Goal: Transaction & Acquisition: Purchase product/service

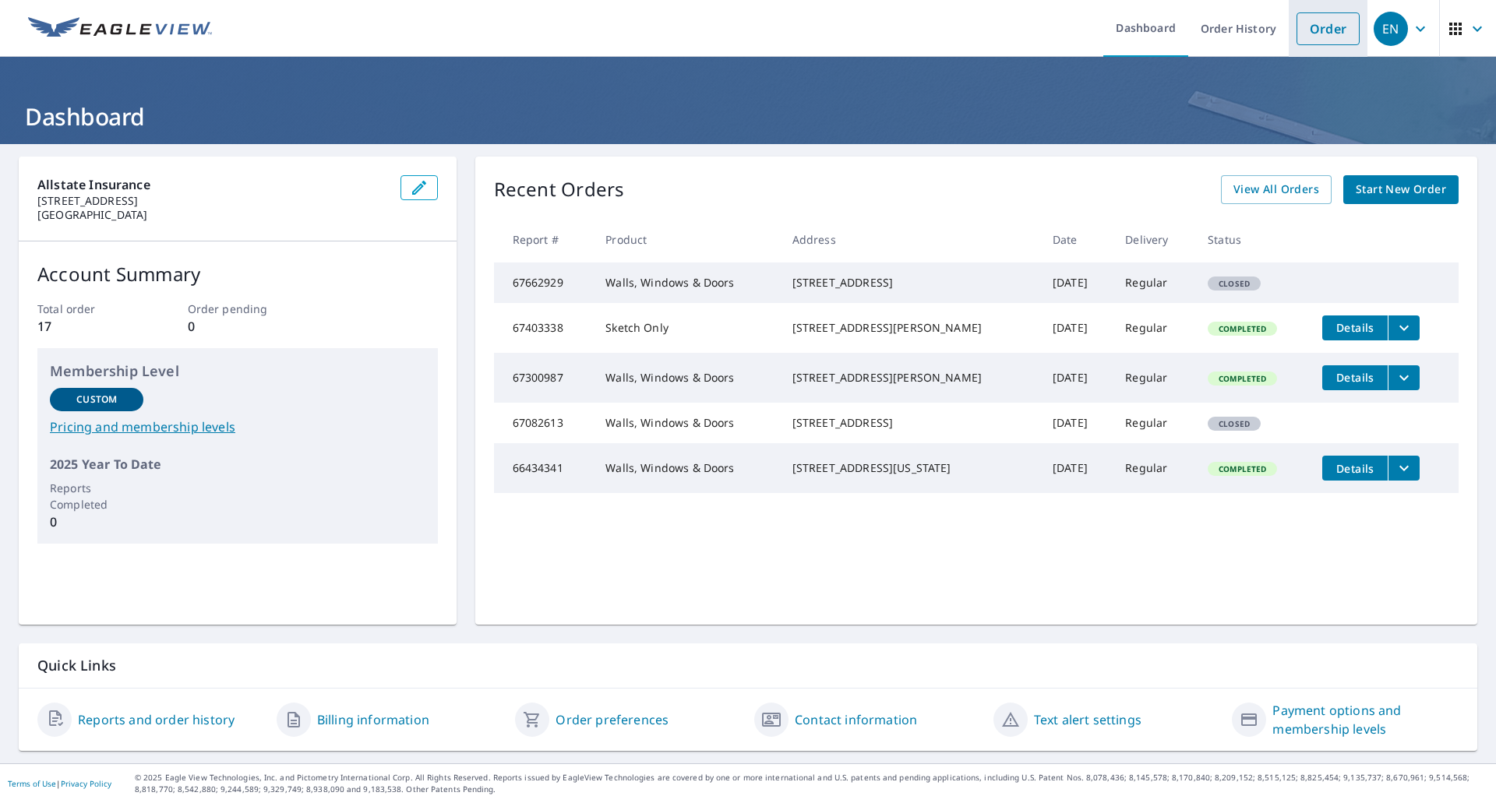
click at [1320, 33] on link "Order" at bounding box center [1327, 28] width 63 height 33
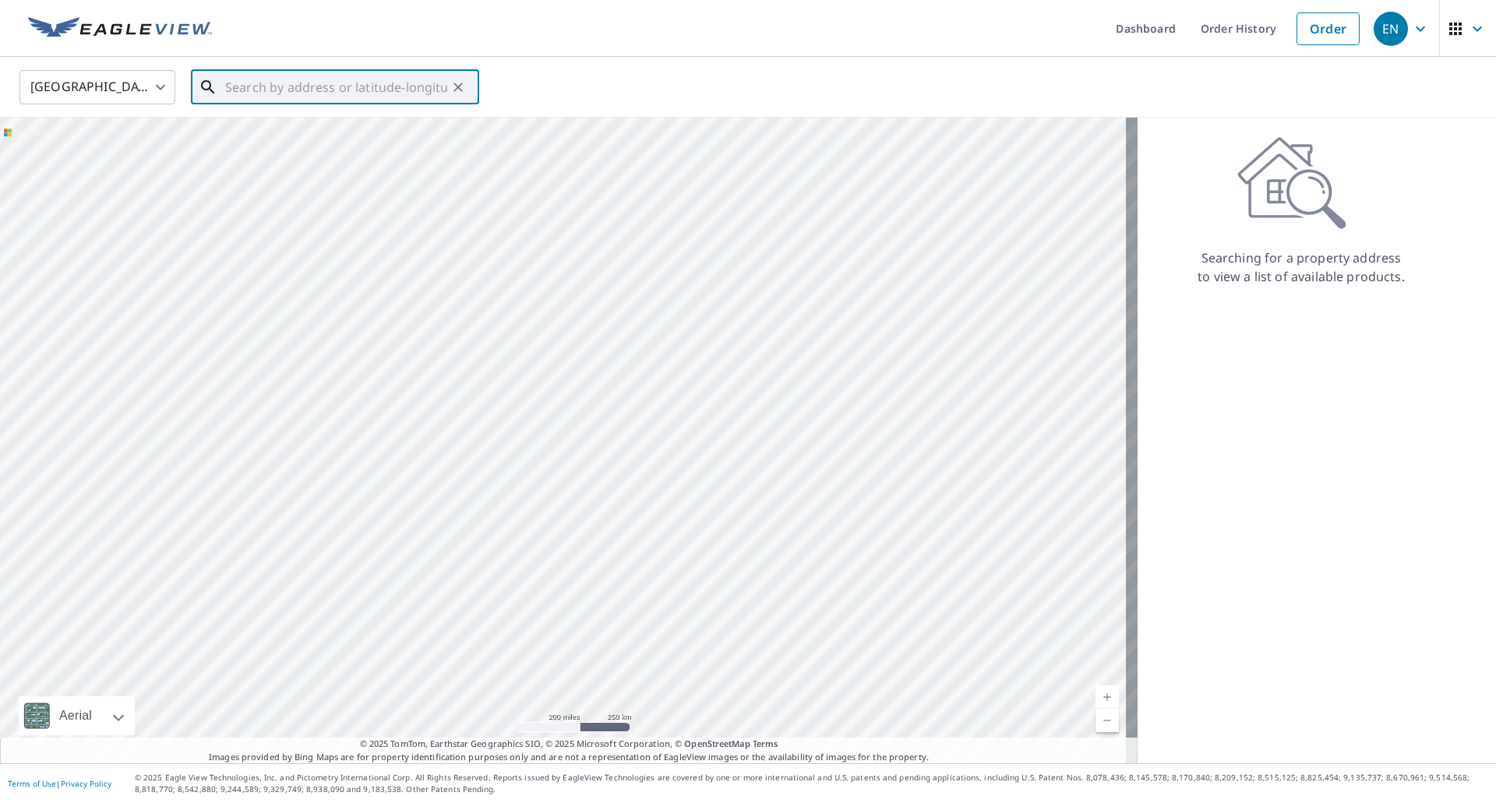
click at [354, 90] on input "text" at bounding box center [336, 87] width 222 height 44
click at [262, 91] on input "text" at bounding box center [336, 87] width 222 height 44
paste input "[STREET_ADDRESS]"
type input "[STREET_ADDRESS]"
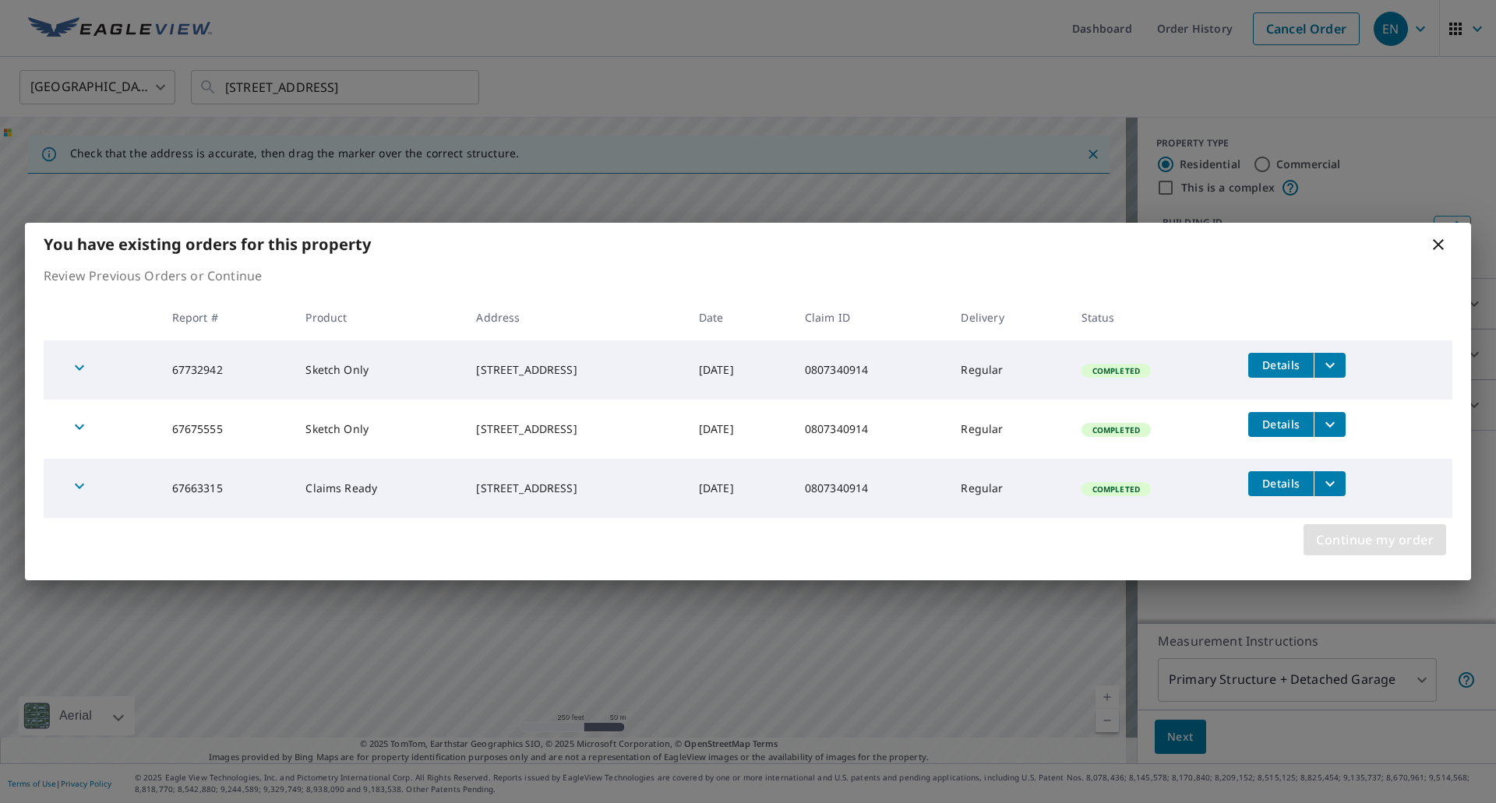
click at [1407, 539] on span "Continue my order" at bounding box center [1375, 540] width 118 height 22
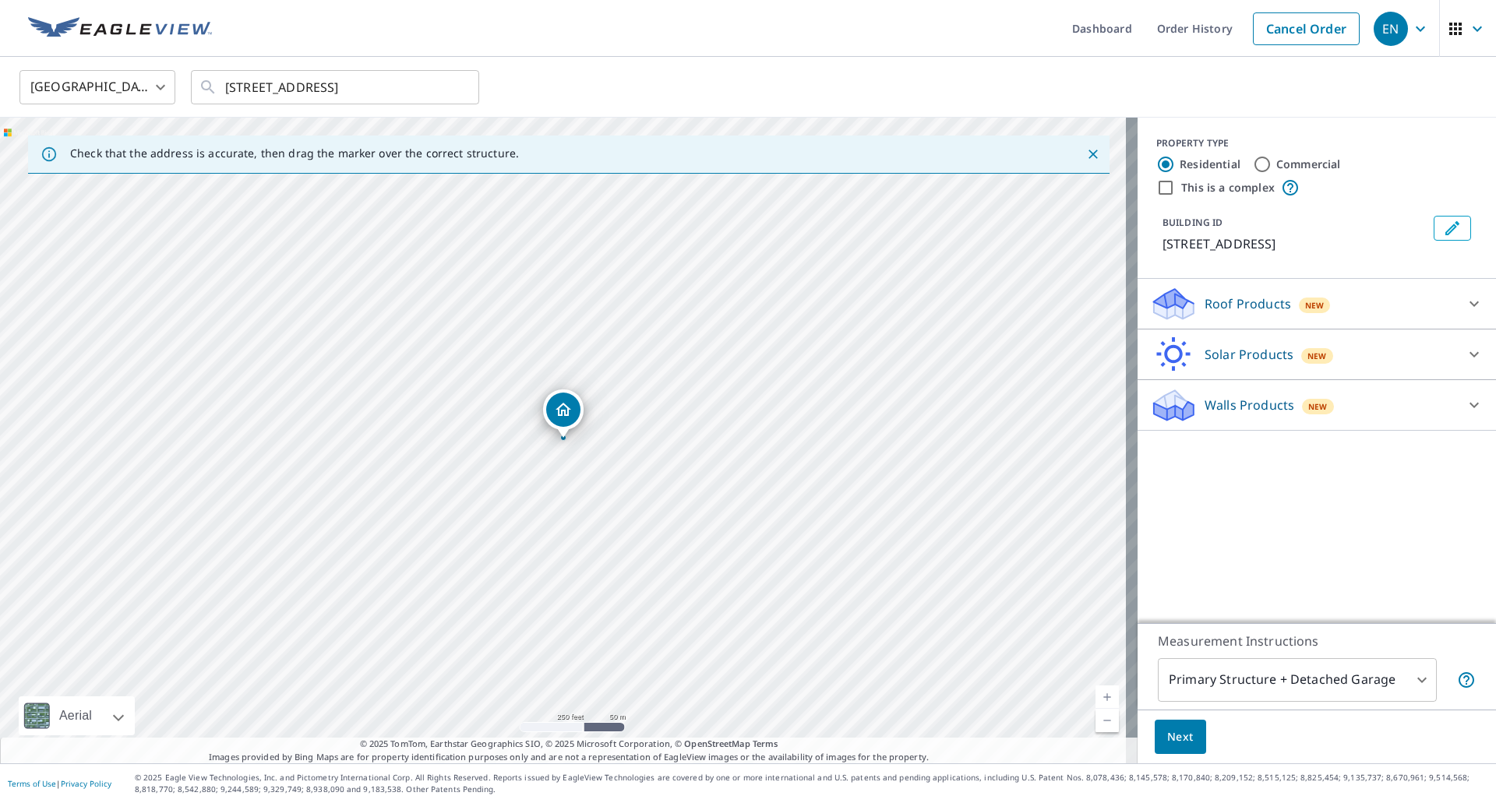
click at [1243, 407] on p "Walls Products" at bounding box center [1249, 405] width 90 height 19
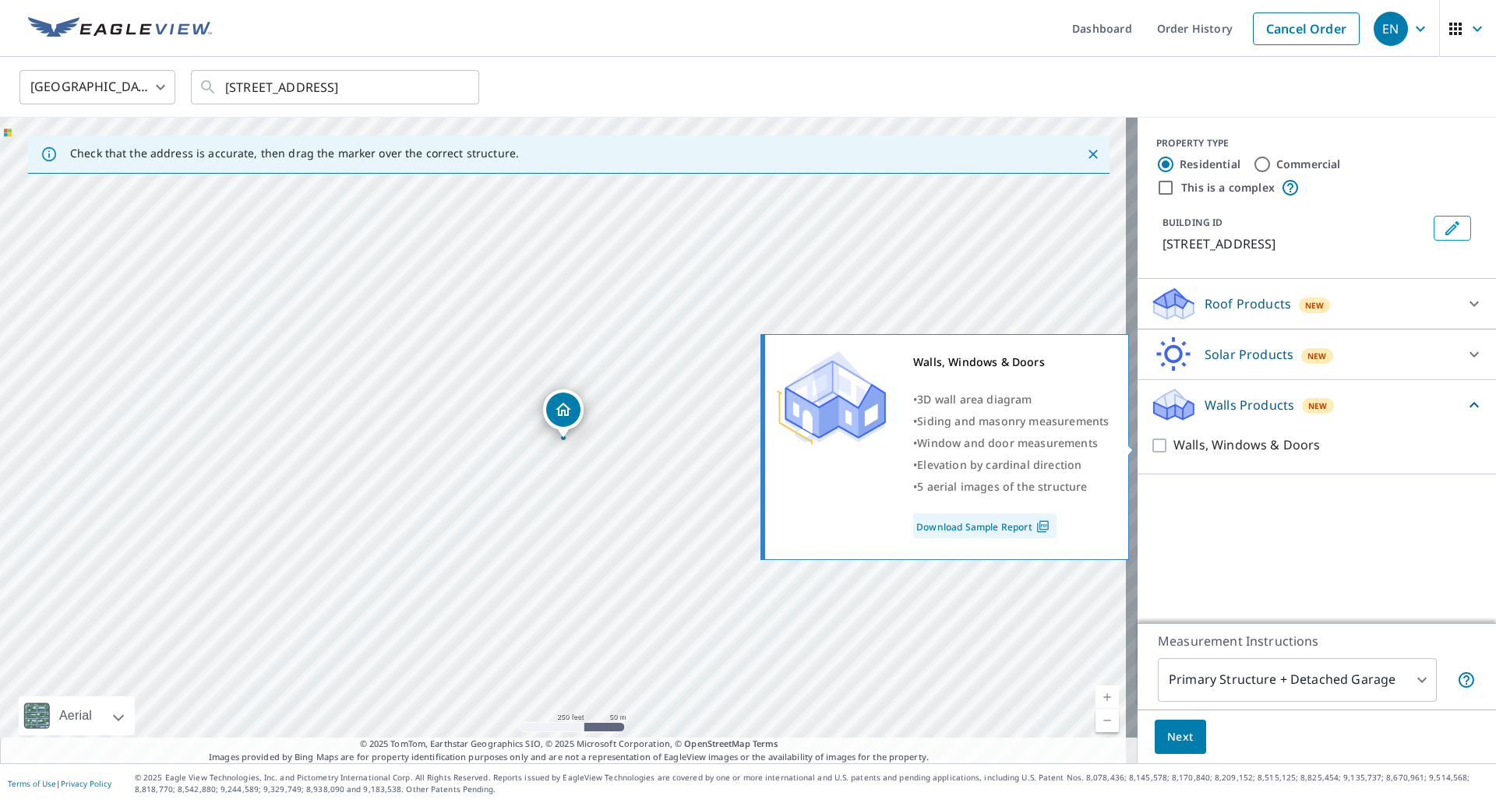
click at [1150, 447] on input "Walls, Windows & Doors" at bounding box center [1161, 445] width 23 height 19
checkbox input "true"
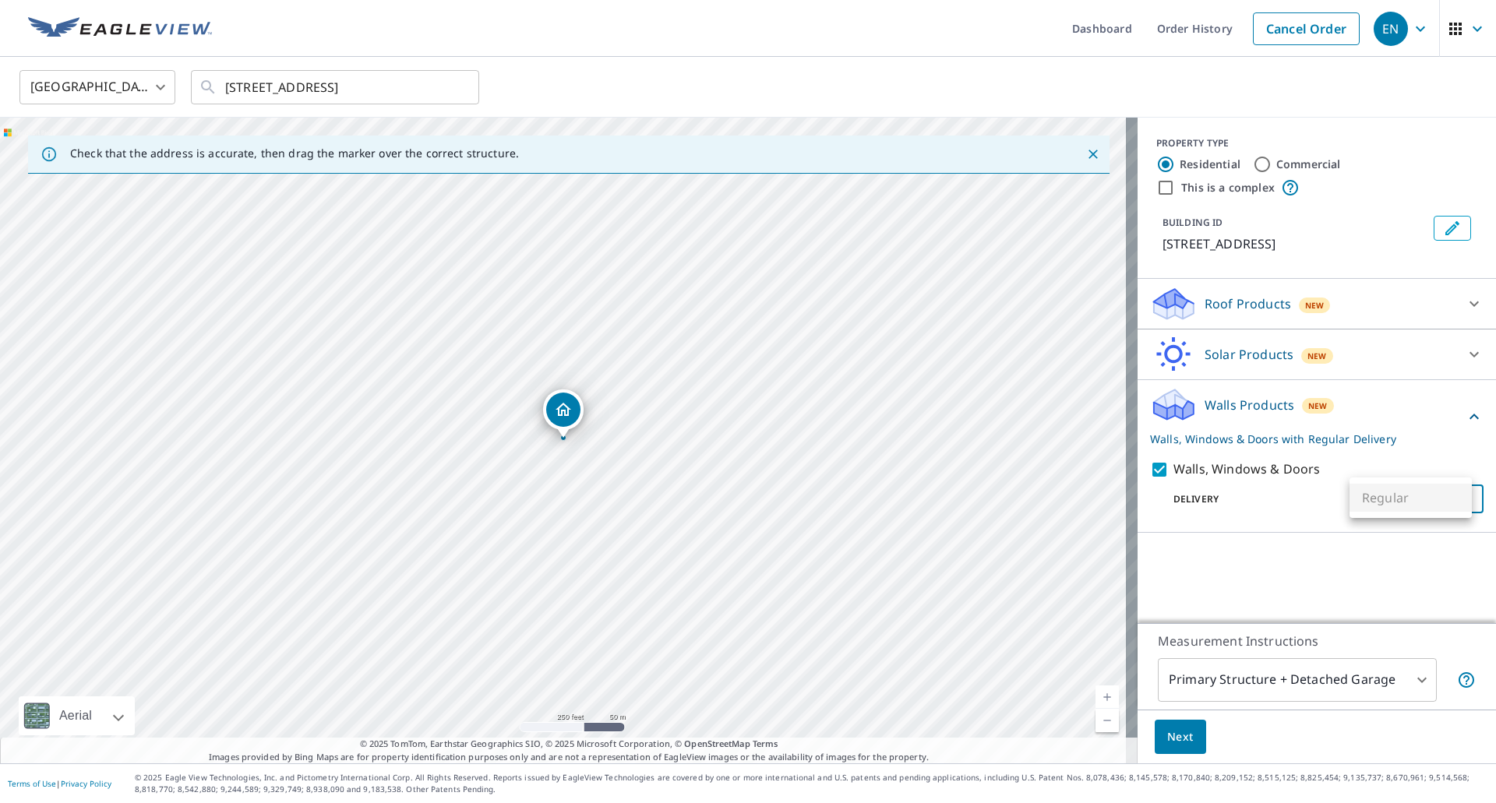
click at [1411, 502] on body "EN EN Dashboard Order History Cancel Order EN [GEOGRAPHIC_DATA] [GEOGRAPHIC_DAT…" at bounding box center [748, 401] width 1496 height 803
click at [1411, 502] on ul "Regular" at bounding box center [1410, 497] width 122 height 41
click at [1425, 668] on div at bounding box center [748, 401] width 1496 height 803
click at [1416, 679] on body "EN EN Dashboard Order History Cancel Order EN [GEOGRAPHIC_DATA] [GEOGRAPHIC_DAT…" at bounding box center [748, 401] width 1496 height 803
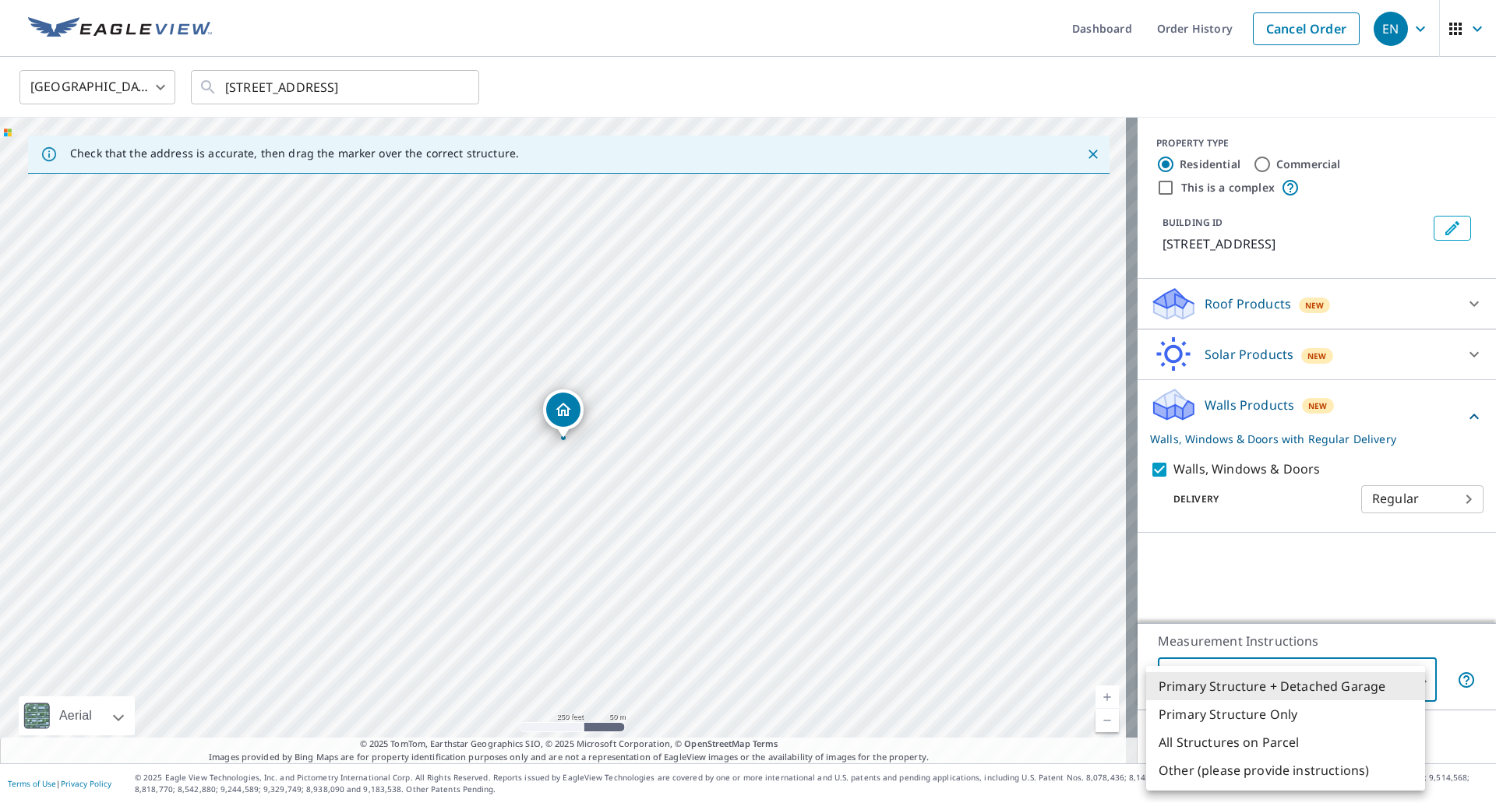
click at [1218, 738] on li "All Structures on Parcel" at bounding box center [1285, 742] width 279 height 28
type input "3"
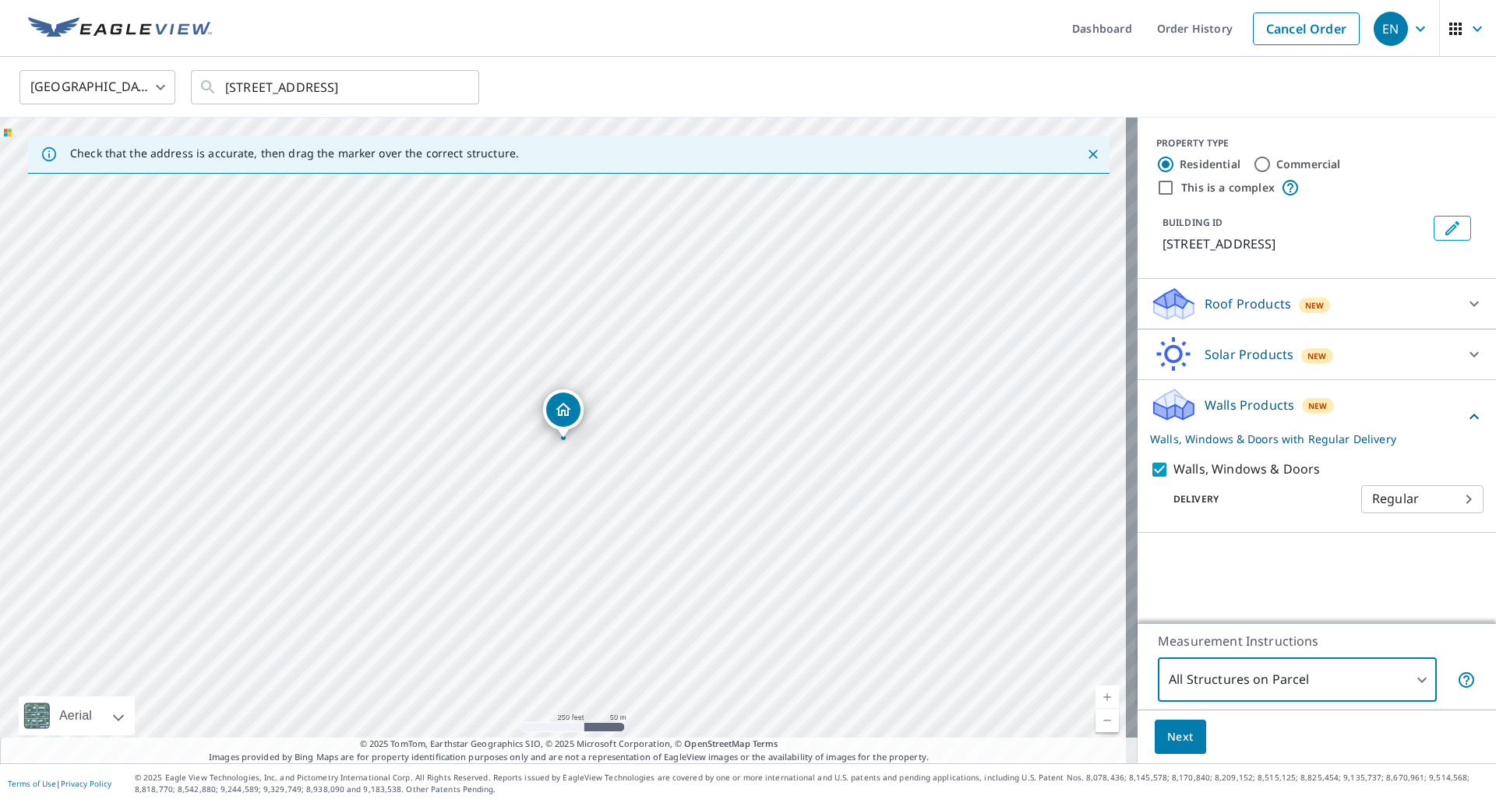
click at [1176, 738] on span "Next" at bounding box center [1180, 737] width 26 height 19
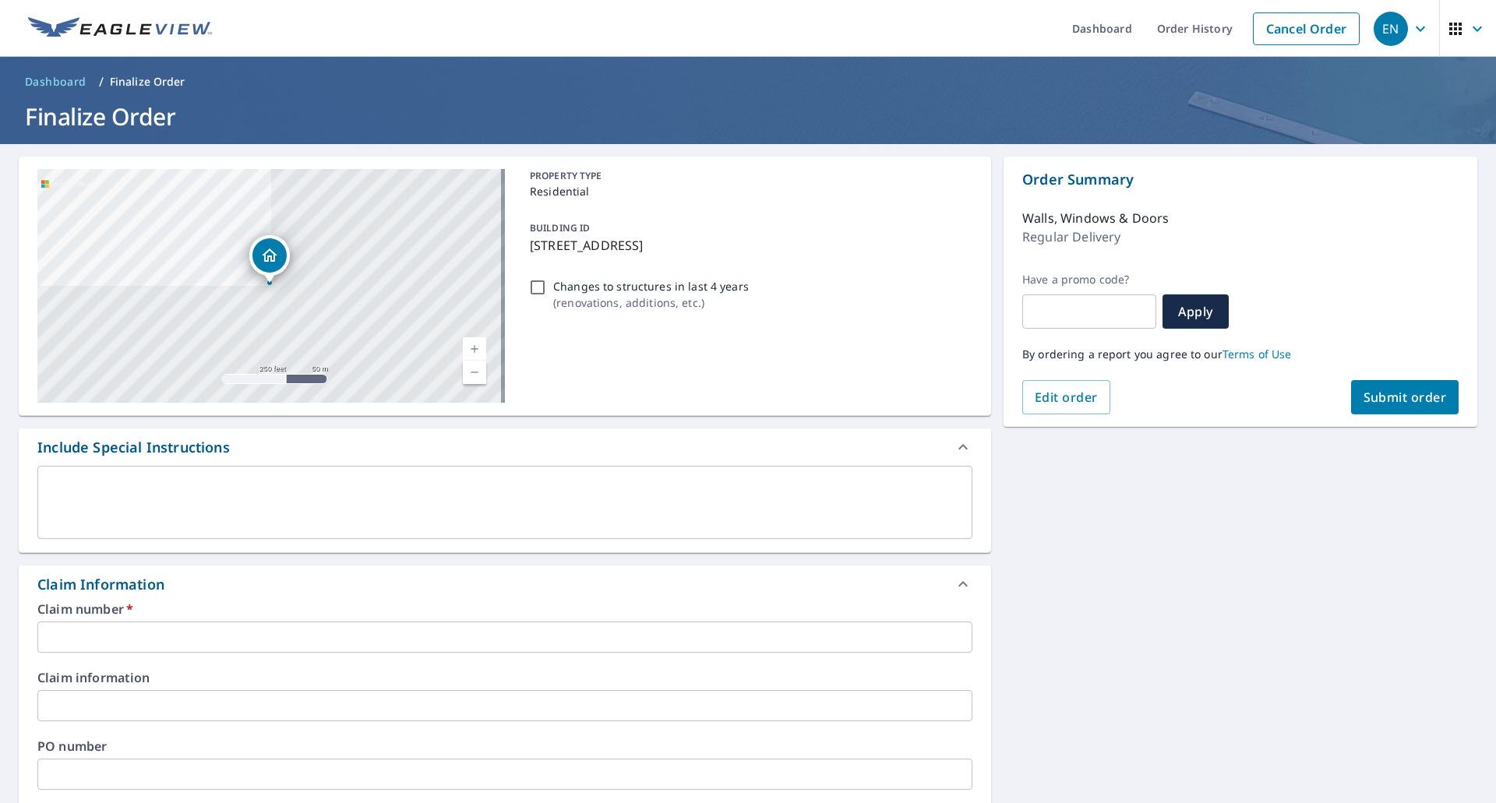
scroll to position [78, 0]
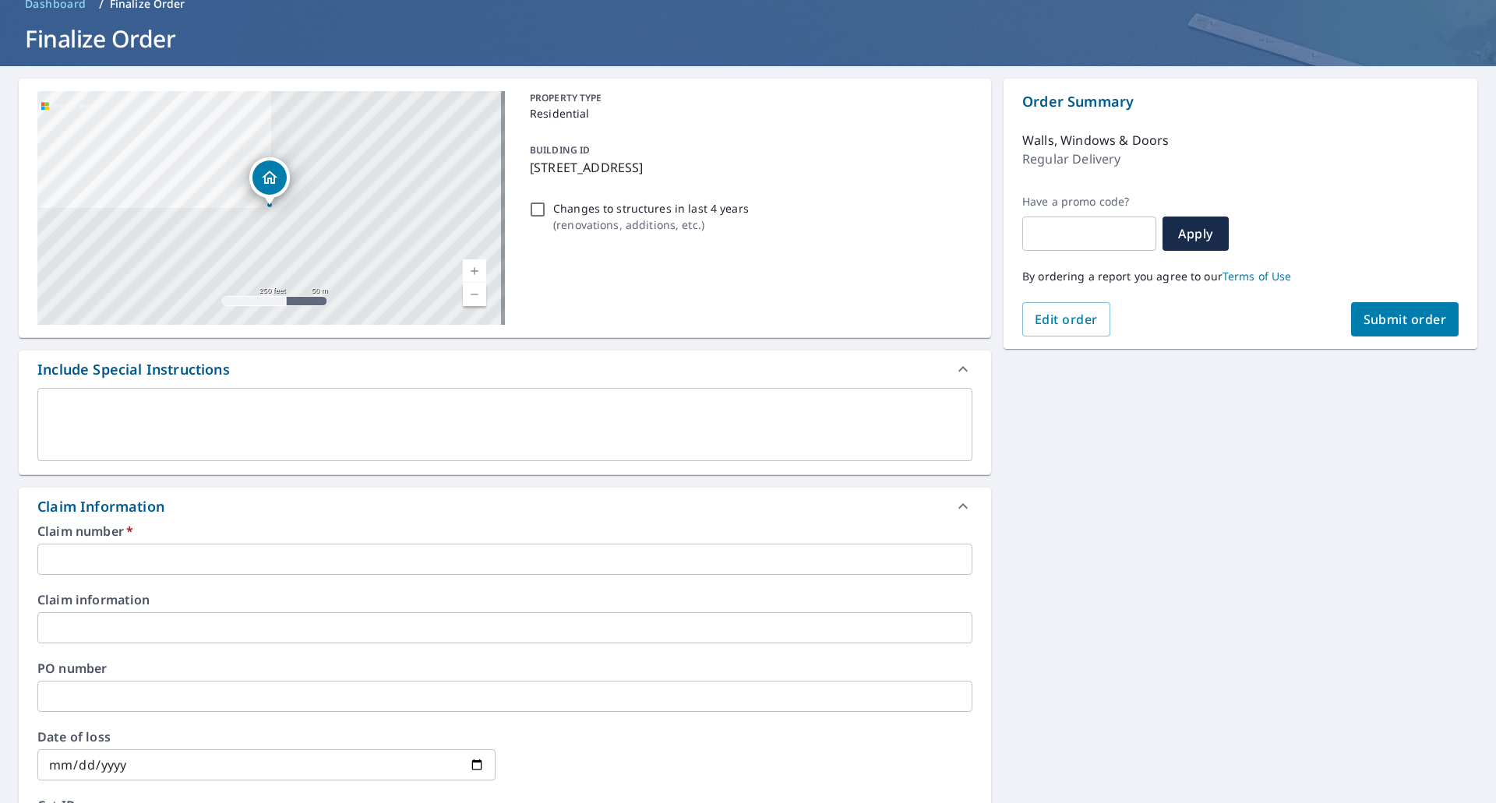
click at [200, 558] on input "text" at bounding box center [504, 559] width 935 height 31
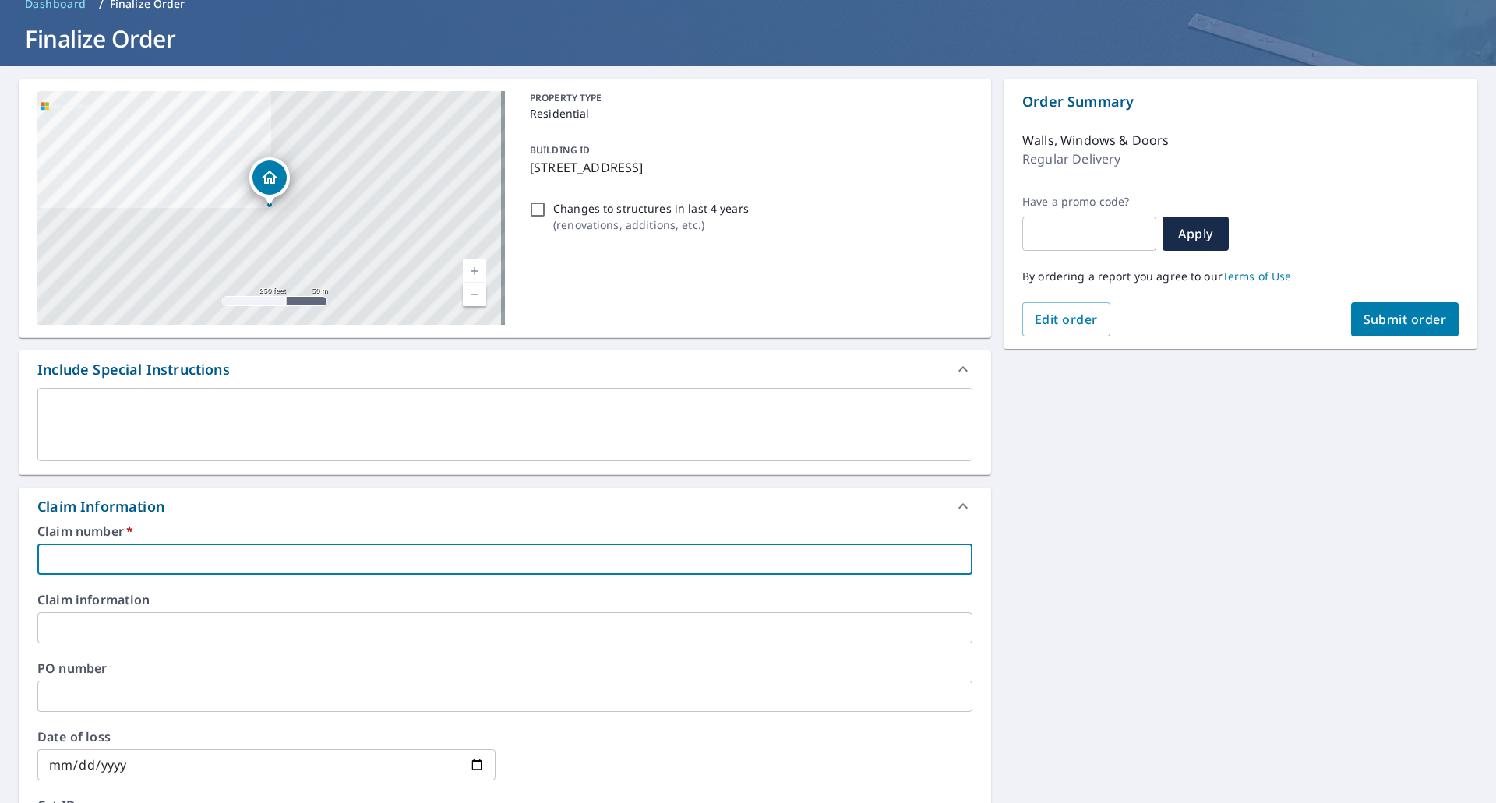
paste input "0807340914"
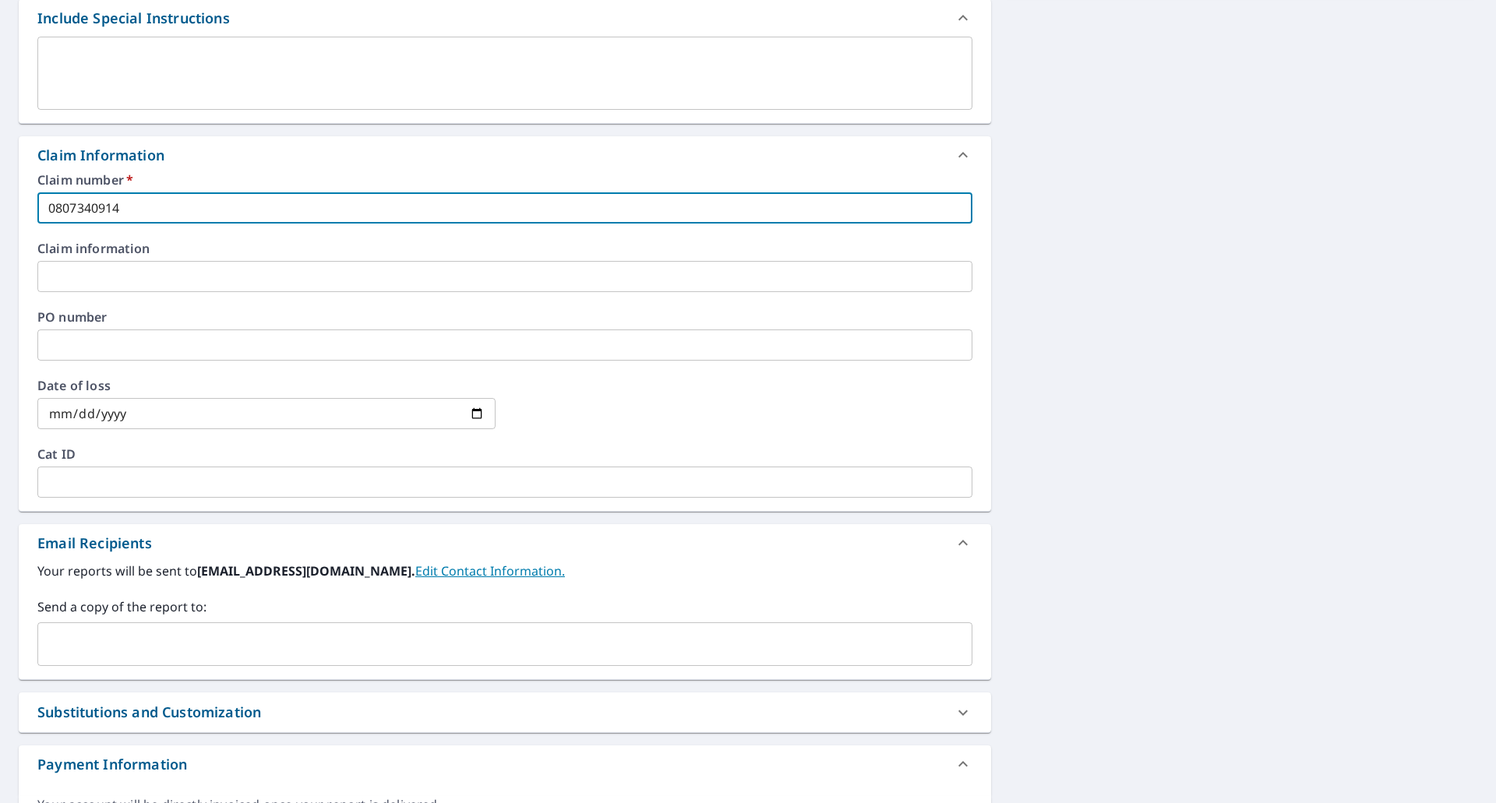
scroll to position [506, 0]
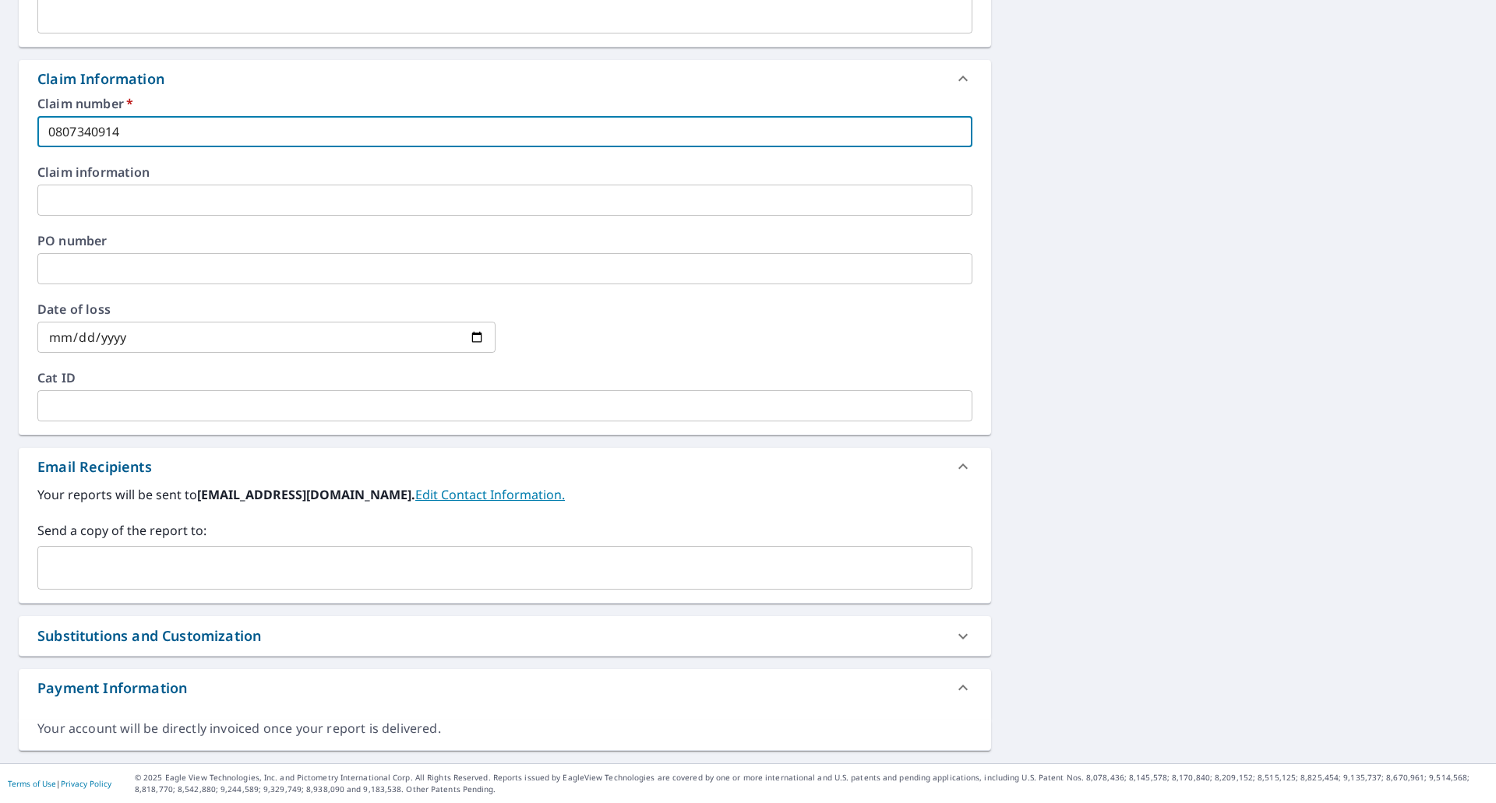
type input "0807340914"
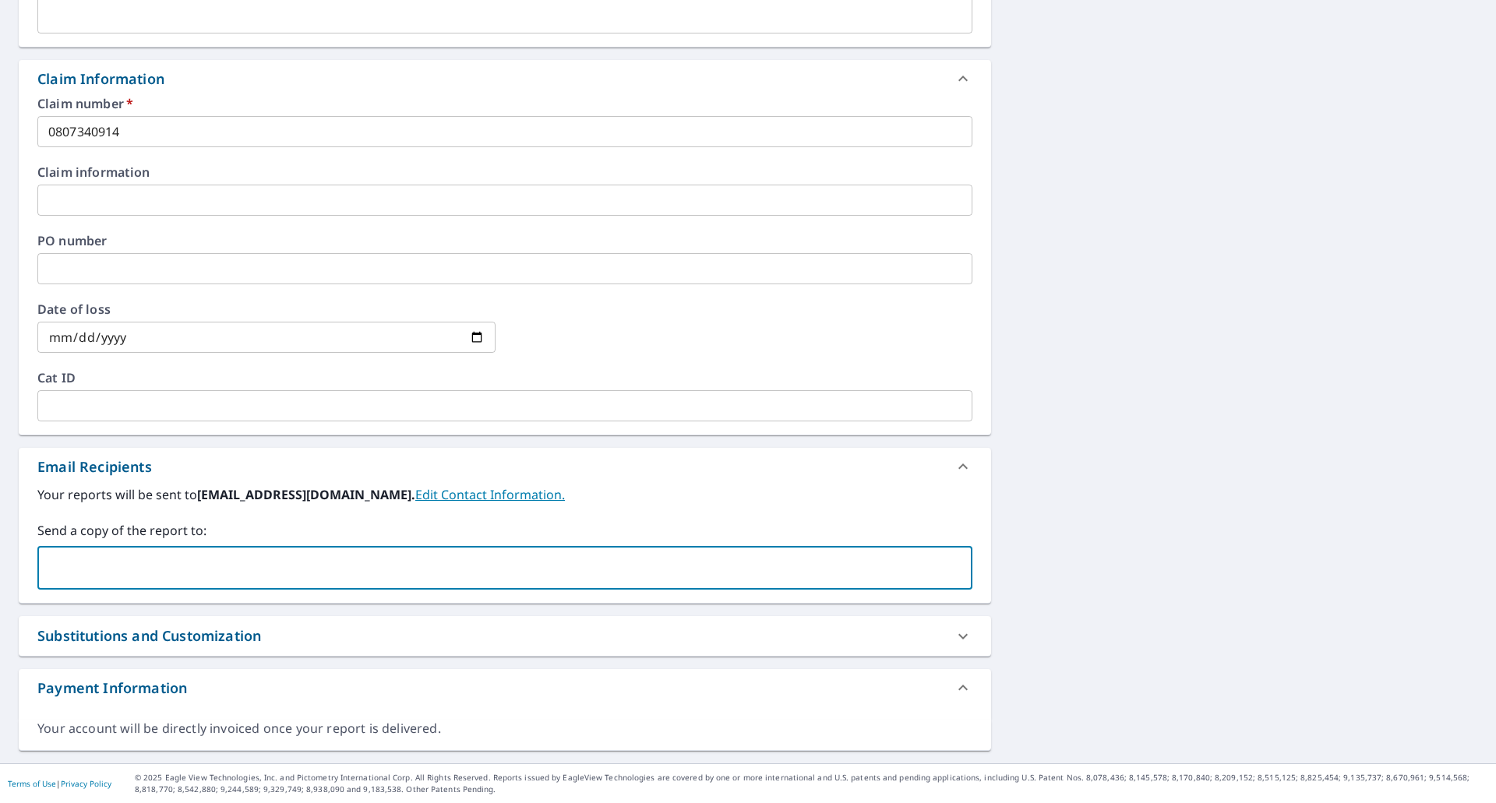
click at [178, 558] on input "text" at bounding box center [492, 568] width 897 height 30
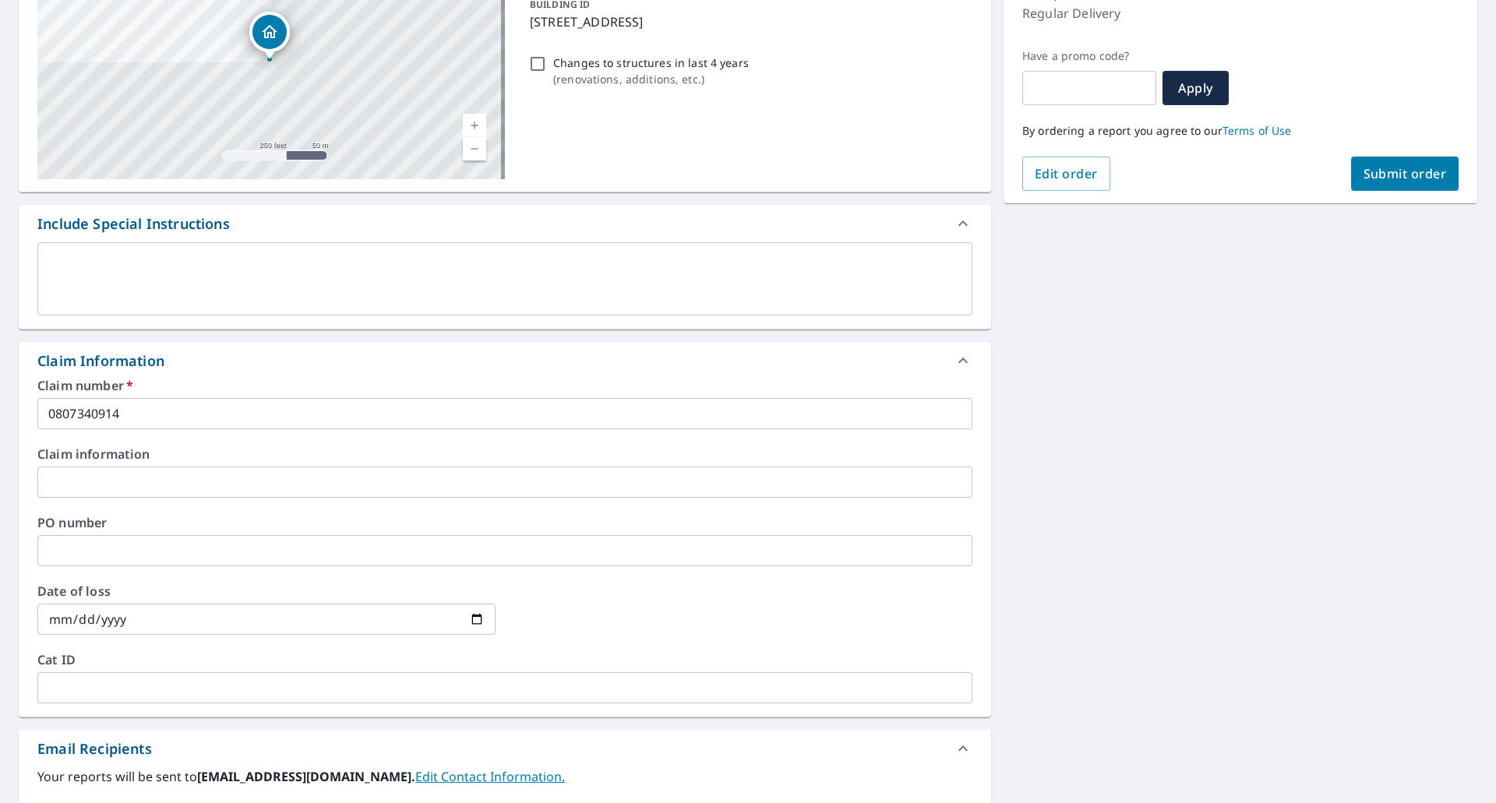
scroll to position [0, 0]
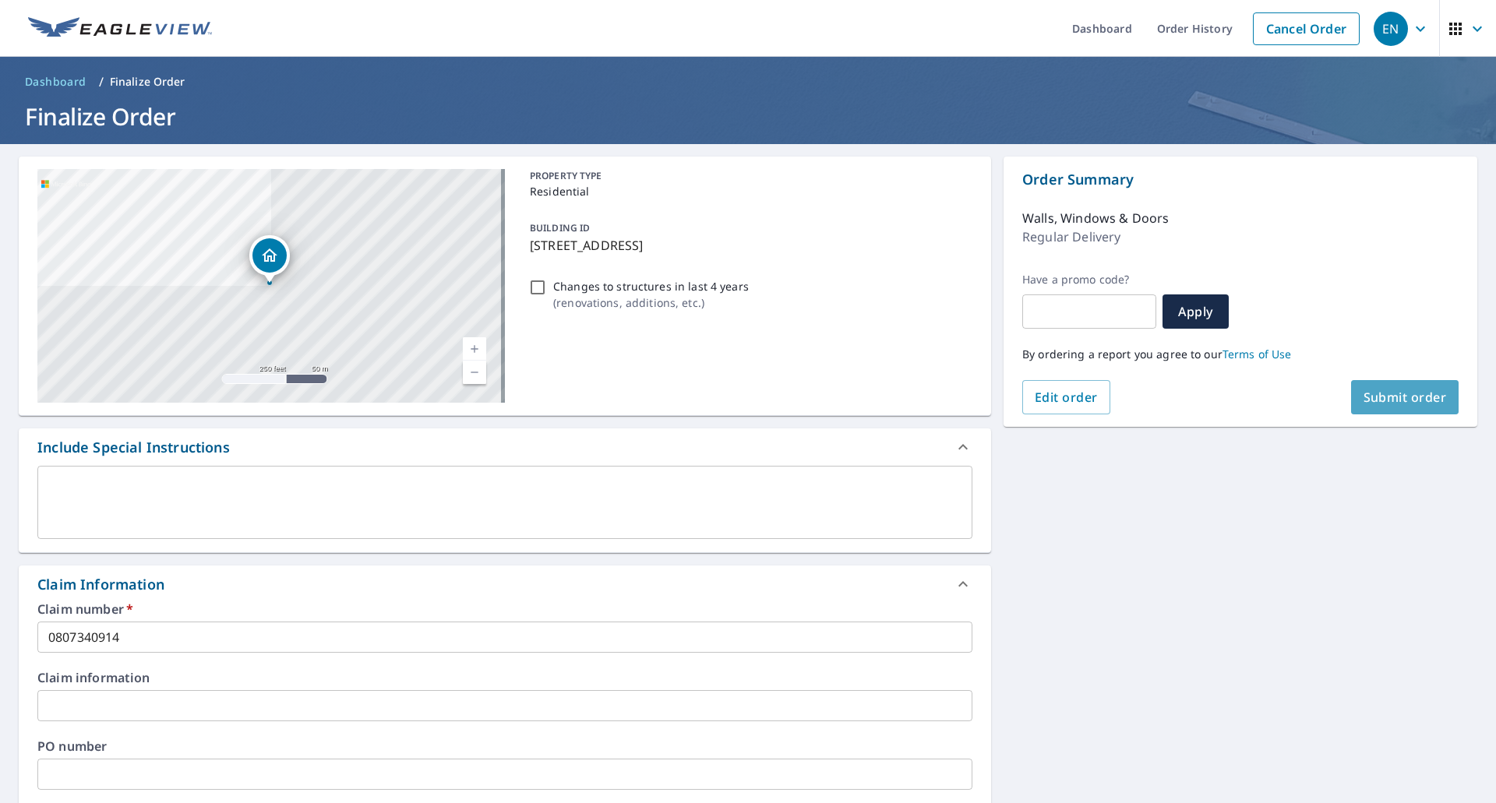
click at [1363, 396] on span "Submit order" at bounding box center [1404, 397] width 83 height 17
